Goal: Find specific page/section: Find specific page/section

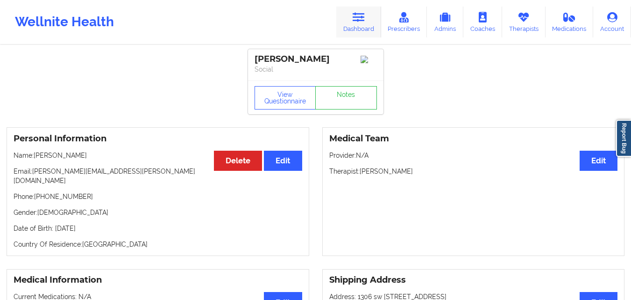
click at [348, 24] on link "Dashboard" at bounding box center [359, 22] width 45 height 31
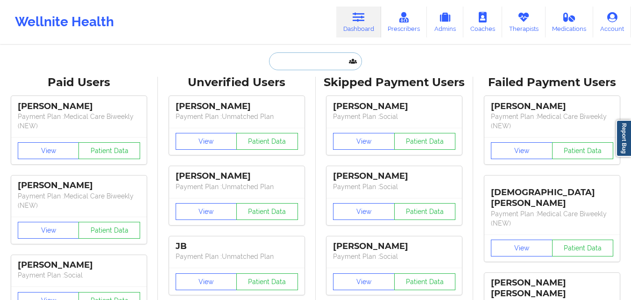
click at [289, 65] on input "text" at bounding box center [315, 61] width 93 height 18
paste input "[PERSON_NAME]"
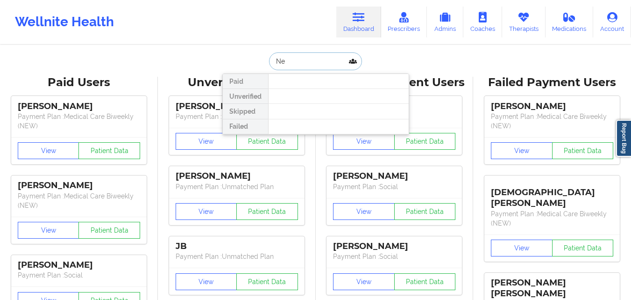
type input "N"
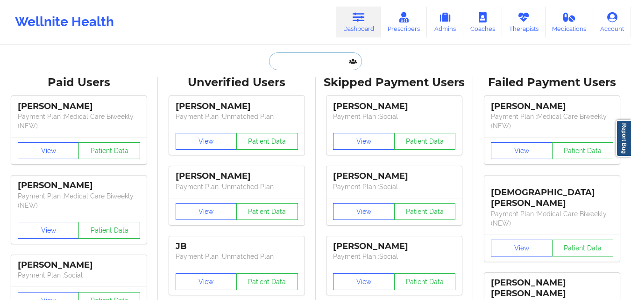
paste input "[PHONE_NUMBER]"
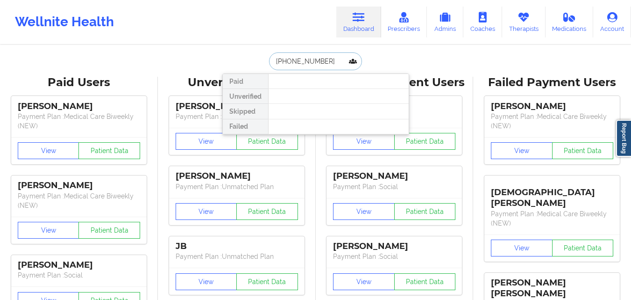
type input "[PHONE_NUMBER]"
click at [329, 64] on input "[PHONE_NUMBER]" at bounding box center [315, 61] width 93 height 18
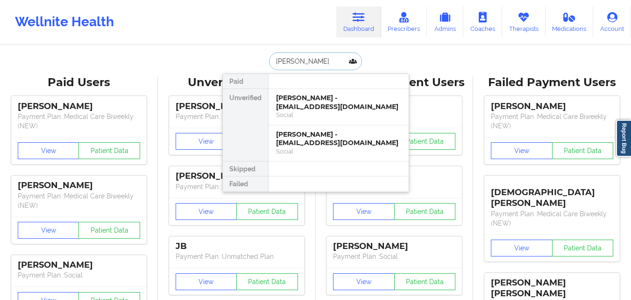
type input "[PERSON_NAME]"
click at [357, 111] on div "Social" at bounding box center [338, 115] width 125 height 8
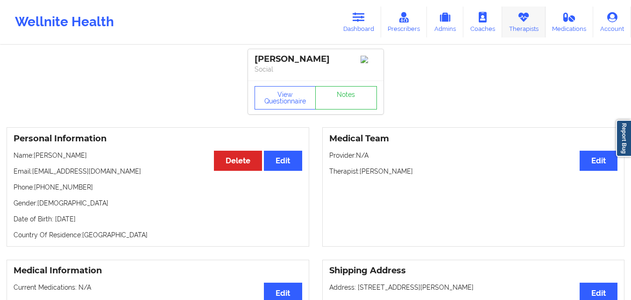
click at [515, 30] on link "Therapists" at bounding box center [523, 22] width 43 height 31
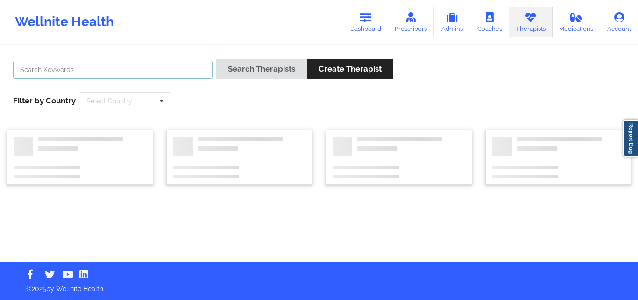
click at [129, 70] on input "text" at bounding box center [113, 70] width 200 height 18
paste input "[PERSON_NAME]"
type input "[PERSON_NAME]"
click at [216, 59] on button "Search Therapists" at bounding box center [261, 69] width 91 height 20
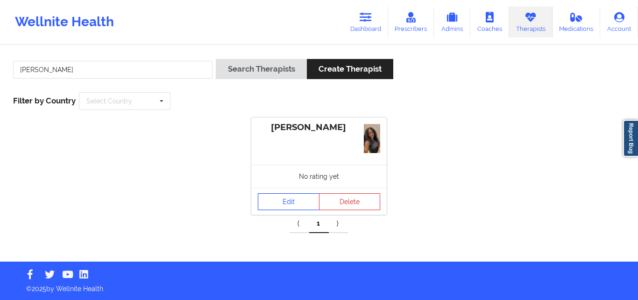
click at [283, 198] on link "Edit" at bounding box center [289, 201] width 62 height 17
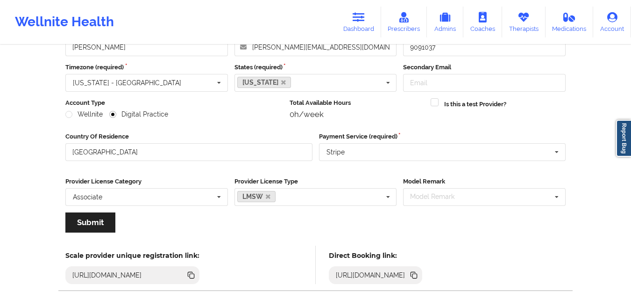
scroll to position [120, 0]
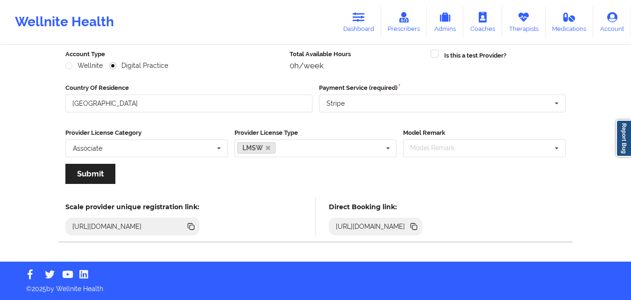
click at [417, 226] on icon at bounding box center [415, 227] width 5 height 5
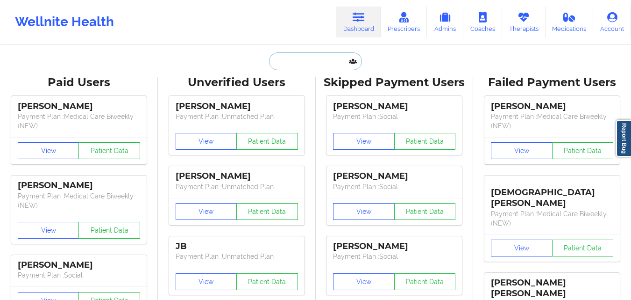
click at [320, 63] on input "text" at bounding box center [315, 61] width 93 height 18
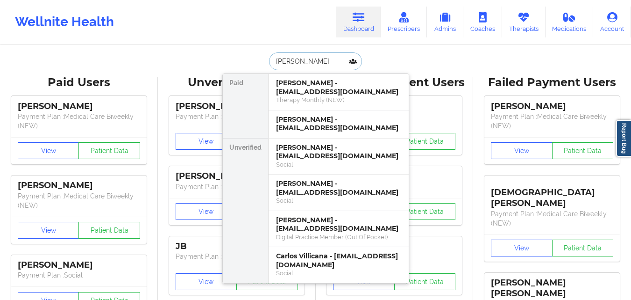
type input "Carl small"
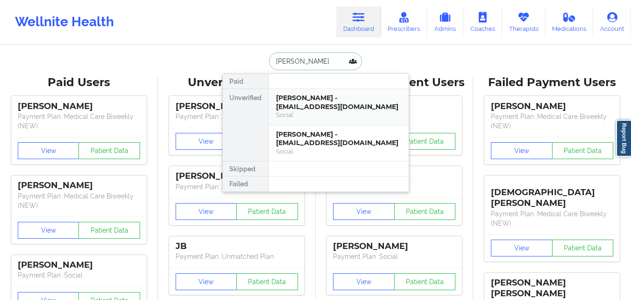
click at [331, 97] on div "[PERSON_NAME] - [EMAIL_ADDRESS][DOMAIN_NAME]" at bounding box center [338, 101] width 125 height 17
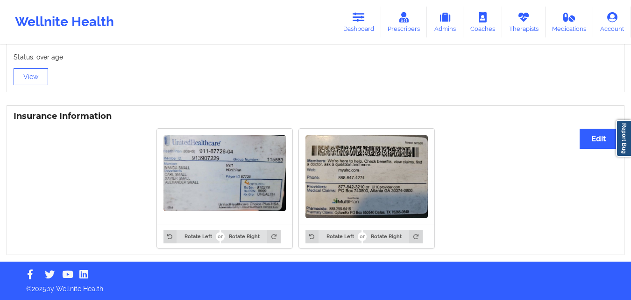
scroll to position [639, 0]
